Goal: Use online tool/utility

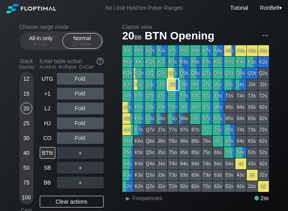
click at [23, 158] on div "40" at bounding box center [27, 153] width 12 height 12
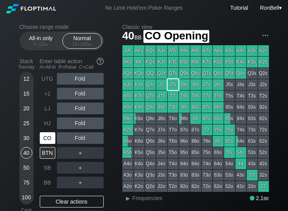
click at [45, 144] on div "CO" at bounding box center [48, 138] width 16 height 12
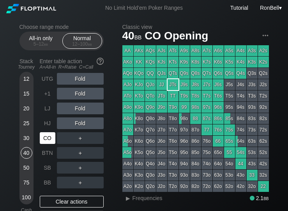
click at [45, 173] on div "SB" at bounding box center [48, 168] width 16 height 12
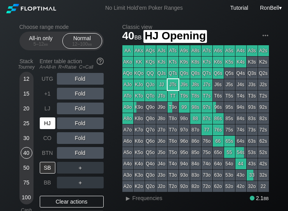
click at [45, 127] on div "HJ" at bounding box center [48, 123] width 16 height 12
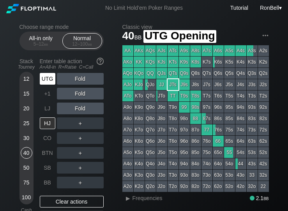
click at [46, 81] on div "UTG" at bounding box center [48, 79] width 16 height 12
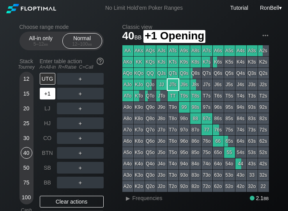
click at [46, 99] on div "+1" at bounding box center [48, 94] width 16 height 12
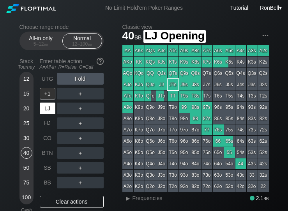
click at [44, 112] on div "LJ" at bounding box center [48, 108] width 16 height 12
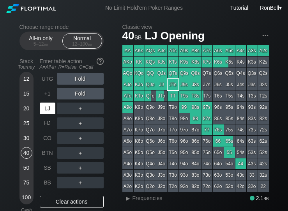
click at [44, 129] on div "HJ" at bounding box center [48, 123] width 16 height 12
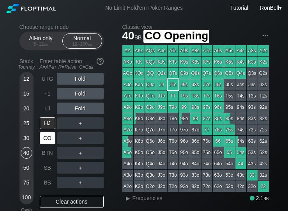
click at [45, 144] on div "CO" at bounding box center [48, 138] width 16 height 12
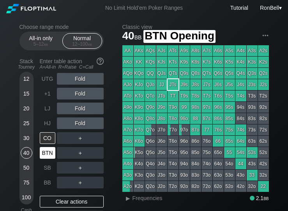
click at [45, 159] on div "BTN" at bounding box center [48, 153] width 16 height 12
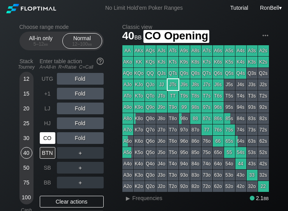
click at [44, 141] on div "CO" at bounding box center [48, 138] width 16 height 12
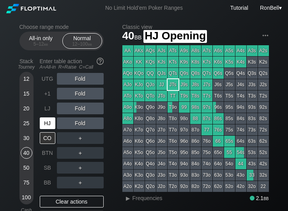
click at [41, 129] on div "HJ" at bounding box center [48, 123] width 16 height 12
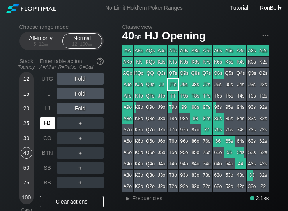
click at [45, 144] on div "CO" at bounding box center [48, 138] width 16 height 12
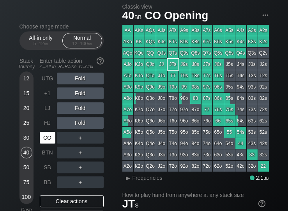
scroll to position [22, 0]
